Goal: Task Accomplishment & Management: Complete application form

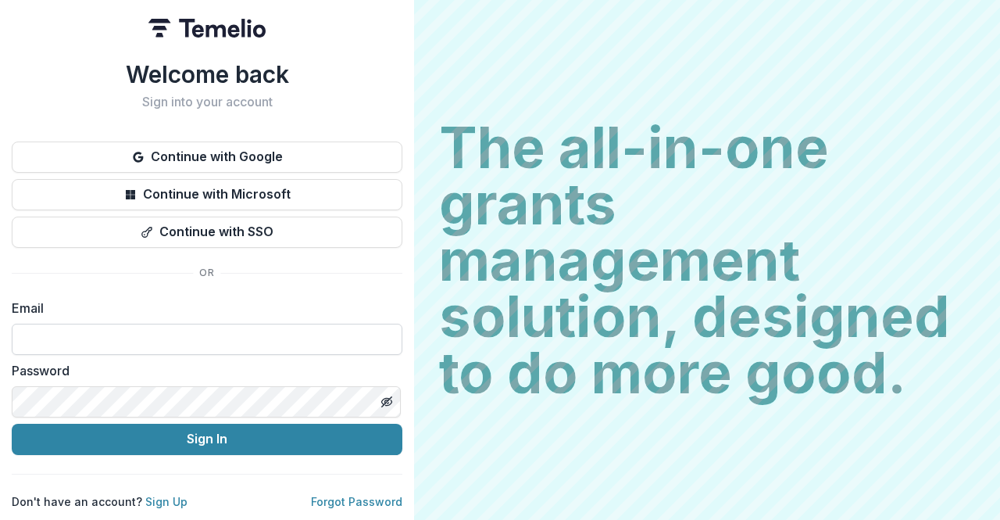
click at [214, 339] on input at bounding box center [207, 339] width 391 height 31
click at [0, 519] on com-1password-button at bounding box center [0, 520] width 0 height 0
type input "**********"
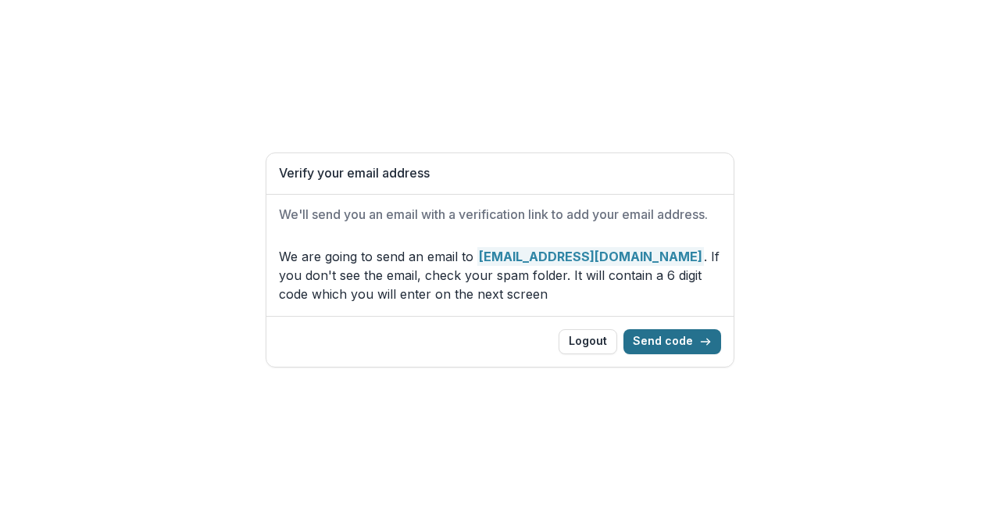
click at [694, 334] on button "Send code" at bounding box center [673, 341] width 98 height 25
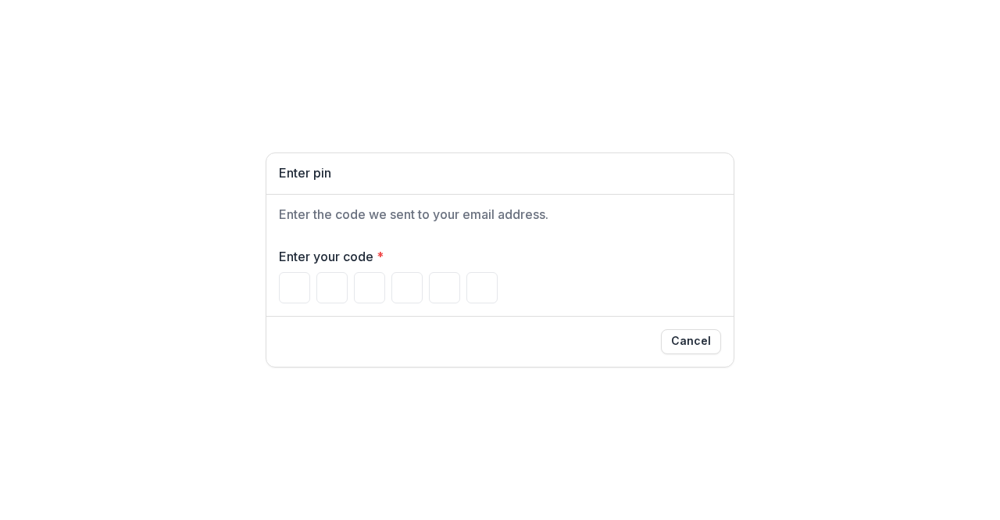
paste input "******"
type input "*"
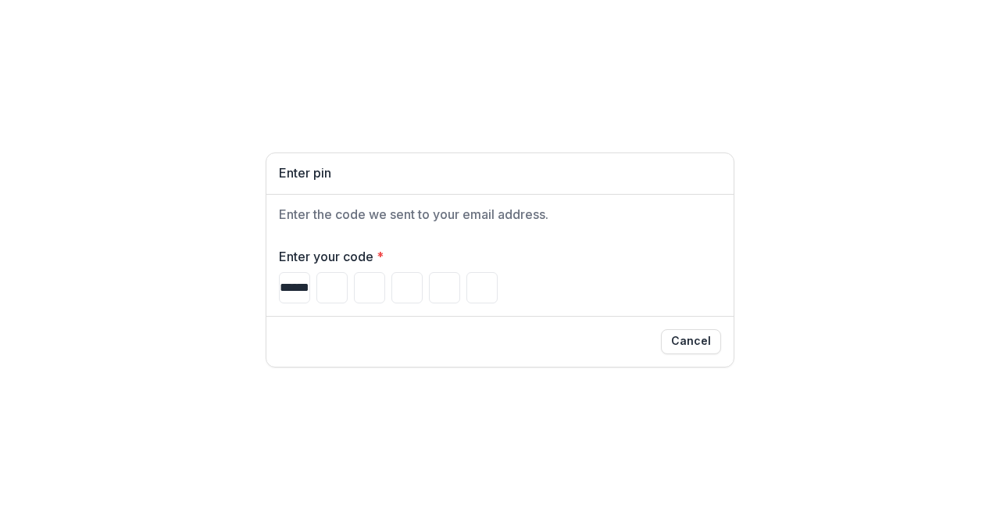
type input "*"
click at [502, 309] on div "Enter your code * * * * * * * Loading..." at bounding box center [499, 274] width 467 height 81
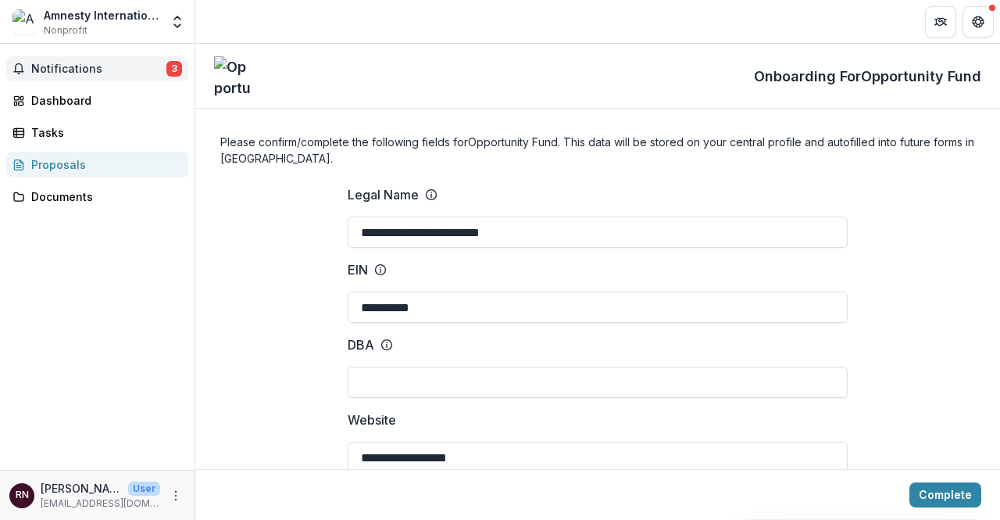
click at [123, 63] on span "Notifications" at bounding box center [98, 69] width 135 height 13
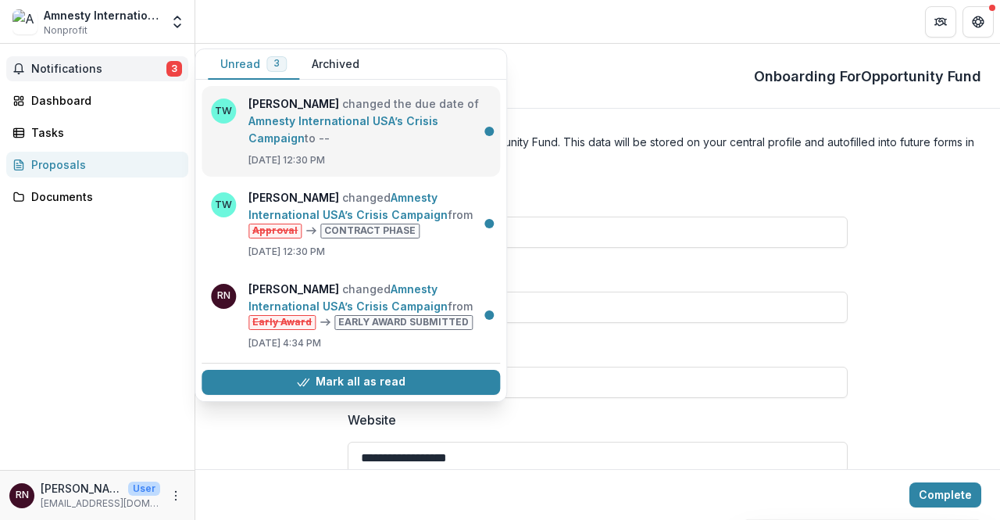
click at [373, 115] on link "Amnesty International USA’s Crisis Campaign" at bounding box center [343, 129] width 190 height 30
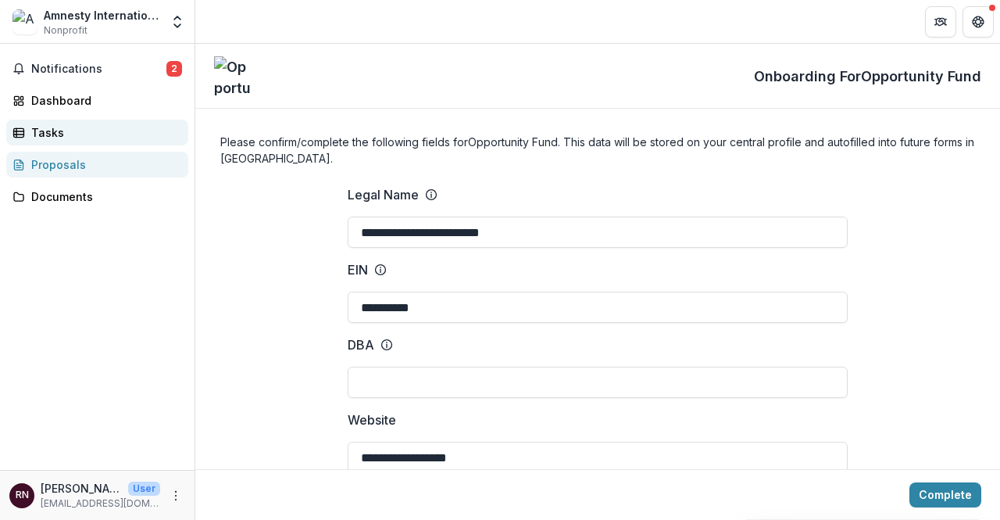
click at [58, 132] on div "Tasks" at bounding box center [103, 132] width 145 height 16
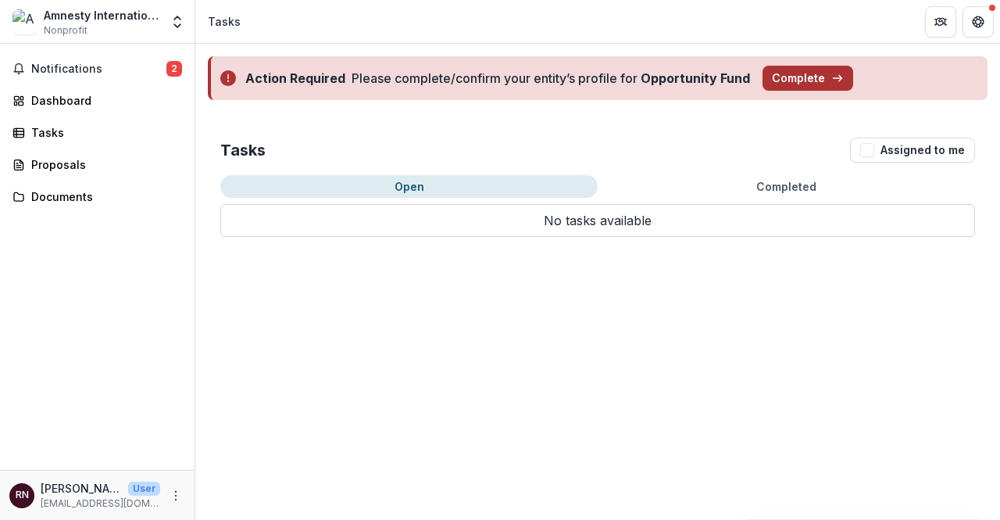
click at [820, 77] on button "Complete" at bounding box center [808, 78] width 91 height 25
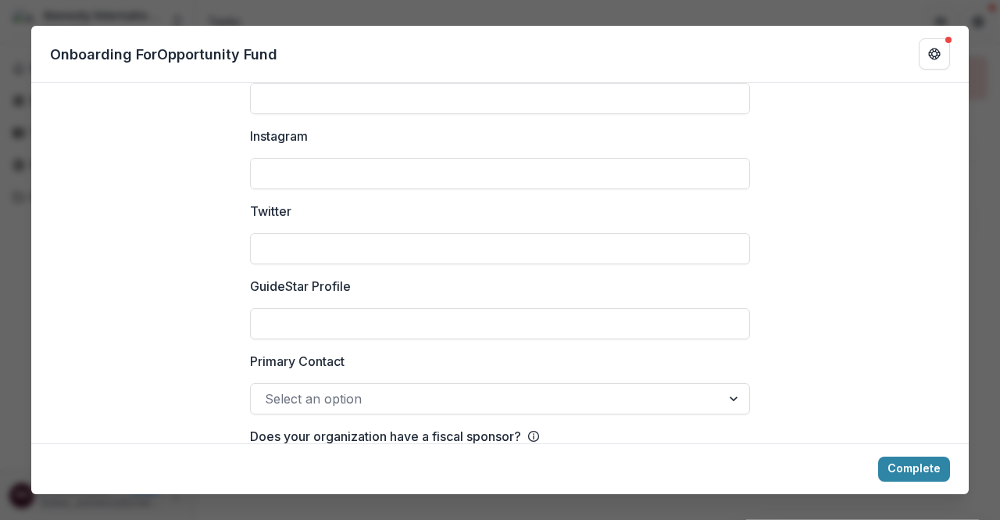
scroll to position [2239, 0]
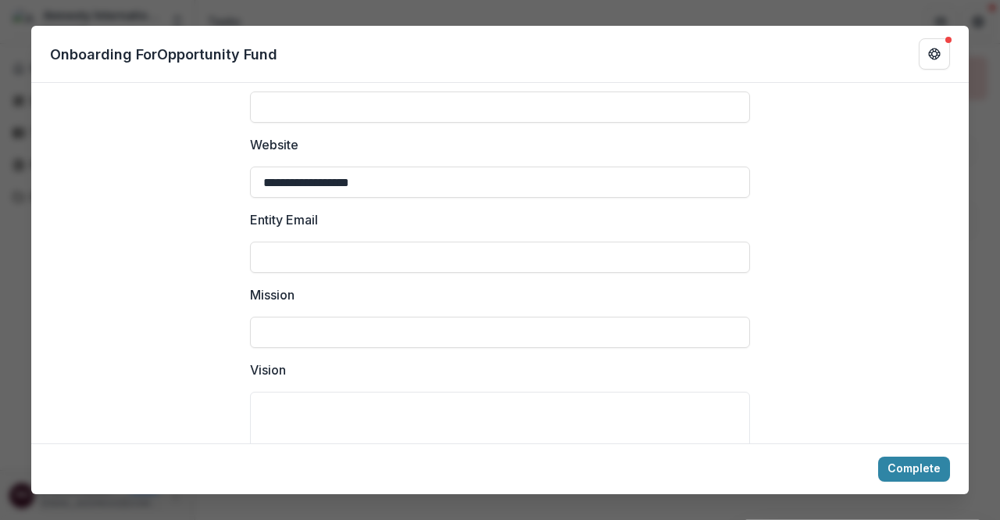
scroll to position [234, 0]
click at [590, 263] on input "Entity Email" at bounding box center [500, 255] width 500 height 31
type input "**********"
